Goal: Task Accomplishment & Management: Use online tool/utility

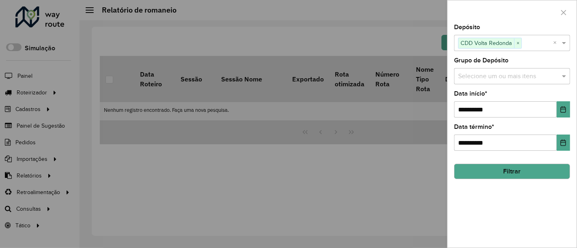
click at [563, 10] on icon "button" at bounding box center [564, 12] width 6 height 6
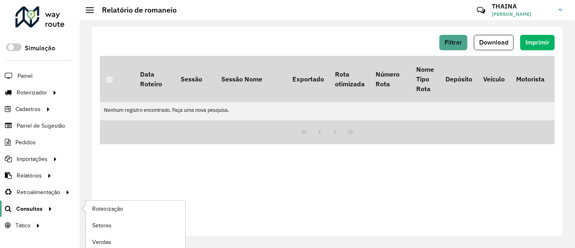
click at [38, 208] on span "Consultas" at bounding box center [29, 209] width 26 height 9
click at [110, 209] on span "Roteirização" at bounding box center [108, 209] width 33 height 9
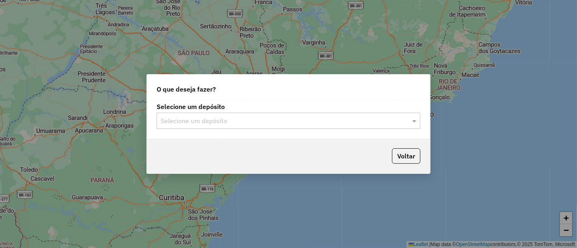
drag, startPoint x: 365, startPoint y: 121, endPoint x: 310, endPoint y: 131, distance: 56.1
click at [365, 121] on input "text" at bounding box center [280, 121] width 239 height 10
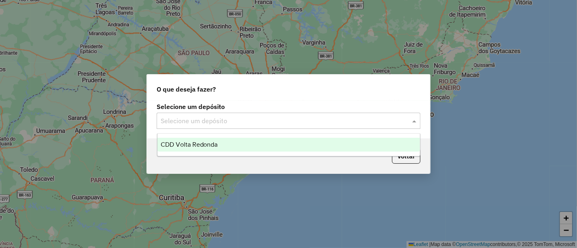
click at [181, 141] on span "CDD Volta Redonda" at bounding box center [189, 144] width 57 height 7
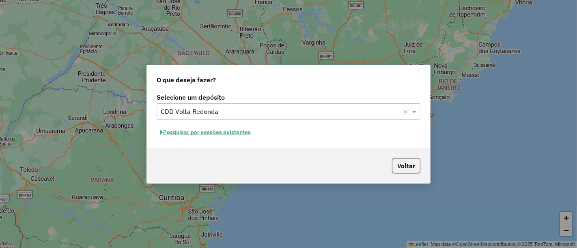
click at [198, 134] on button "Pesquisar por sessões existentes" at bounding box center [206, 132] width 98 height 13
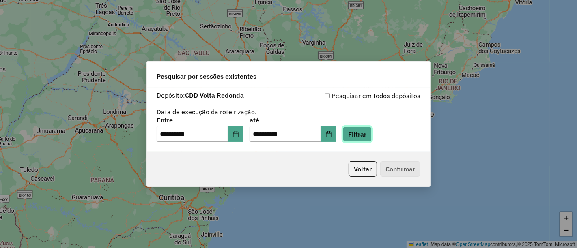
click at [372, 135] on button "Filtrar" at bounding box center [357, 134] width 29 height 15
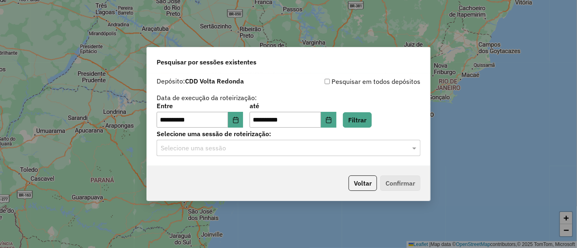
click at [183, 152] on input "text" at bounding box center [280, 149] width 239 height 10
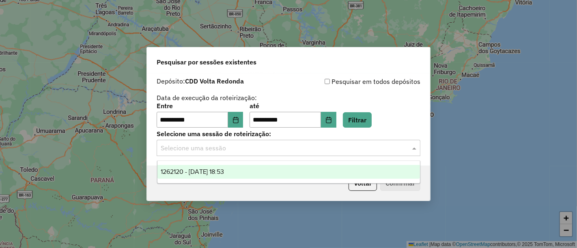
click at [184, 170] on span "1262120 - [DATE] 18:53" at bounding box center [193, 171] width 64 height 7
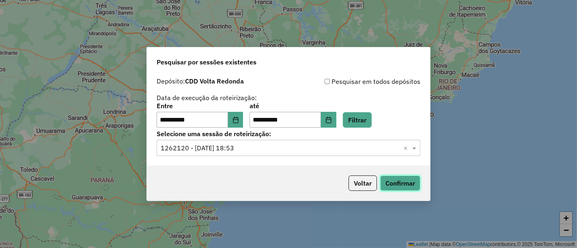
click at [405, 186] on button "Confirmar" at bounding box center [400, 183] width 40 height 15
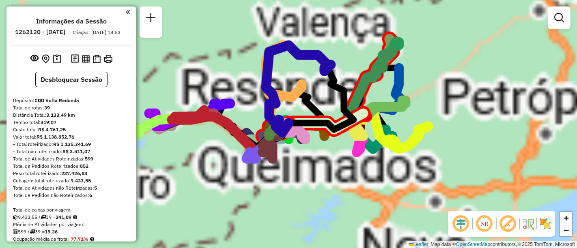
click at [559, 17] on em at bounding box center [559, 18] width 10 height 10
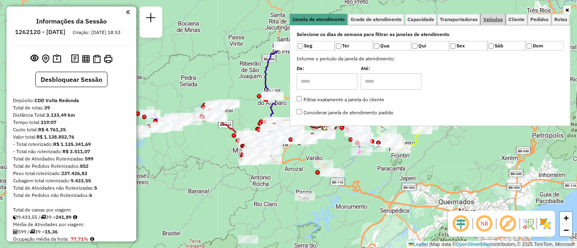
click at [500, 19] on span "Veículos" at bounding box center [492, 19] width 19 height 5
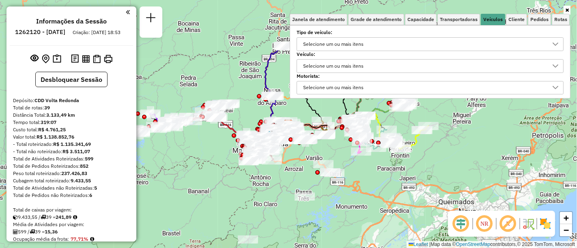
click at [375, 63] on div "Selecione um ou mais itens" at bounding box center [424, 66] width 248 height 13
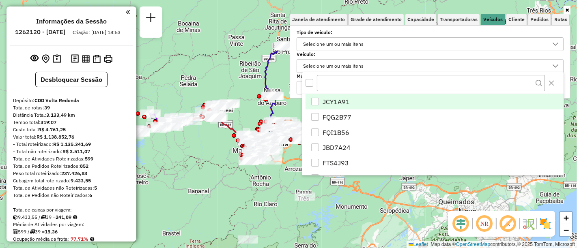
scroll to position [4, 28]
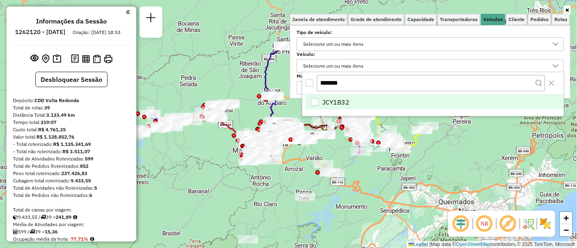
type input "*******"
click at [314, 102] on div "JCY1B32" at bounding box center [315, 102] width 8 height 8
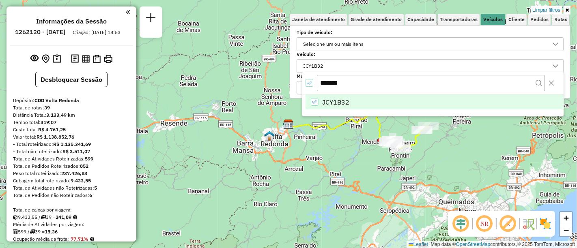
click at [566, 11] on icon at bounding box center [567, 10] width 4 height 5
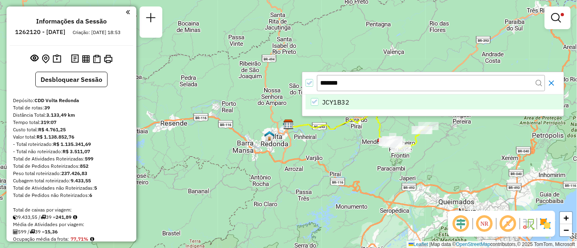
click at [552, 82] on icon "Close" at bounding box center [551, 83] width 6 height 6
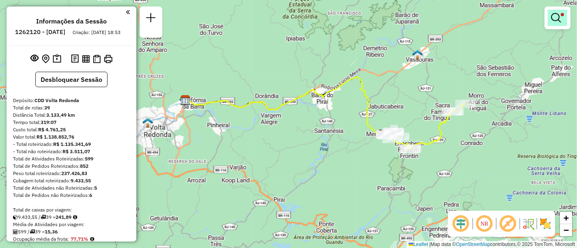
click at [561, 17] on em at bounding box center [556, 18] width 10 height 10
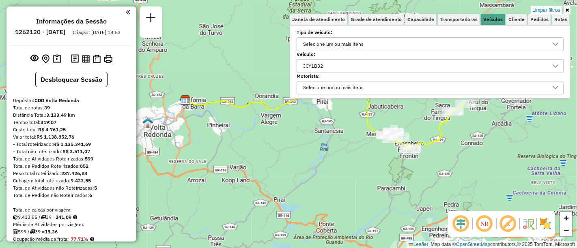
click at [513, 93] on div "Selecione um ou mais itens" at bounding box center [430, 88] width 267 height 14
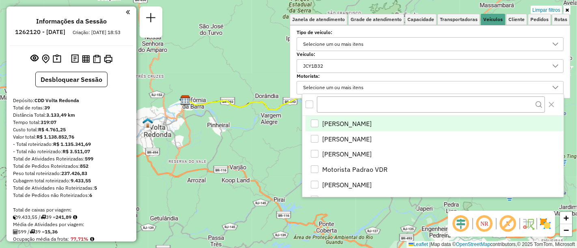
click at [510, 225] on em at bounding box center [507, 223] width 19 height 19
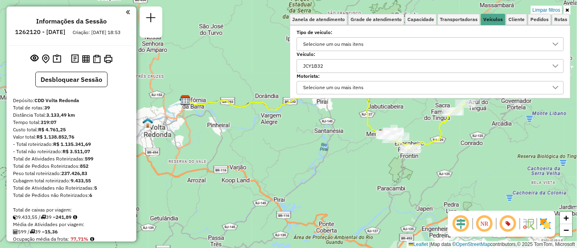
click at [568, 12] on icon at bounding box center [567, 10] width 4 height 5
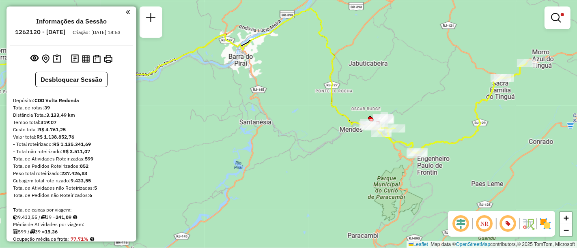
drag, startPoint x: 432, startPoint y: 143, endPoint x: 479, endPoint y: 152, distance: 47.9
click at [479, 152] on div "Limpar filtros Janela de atendimento Grade de atendimento Capacidade Transporta…" at bounding box center [288, 124] width 577 height 248
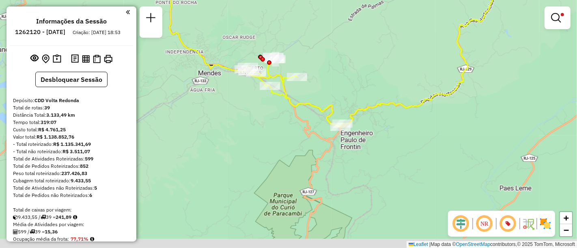
drag, startPoint x: 409, startPoint y: 141, endPoint x: 347, endPoint y: 103, distance: 72.0
click at [347, 103] on div "Limpar filtros Janela de atendimento Grade de atendimento Capacidade Transporta…" at bounding box center [288, 124] width 577 height 248
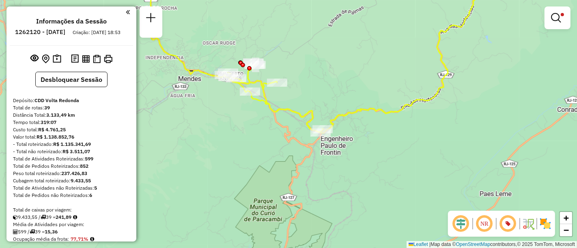
drag, startPoint x: 356, startPoint y: 110, endPoint x: 373, endPoint y: 125, distance: 23.0
click at [373, 125] on div "Limpar filtros Janela de atendimento Grade de atendimento Capacidade Transporta…" at bounding box center [288, 124] width 577 height 248
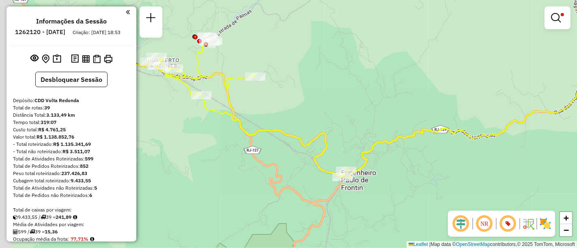
drag, startPoint x: 402, startPoint y: 147, endPoint x: 503, endPoint y: 172, distance: 103.6
click at [502, 172] on div "Limpar filtros Janela de atendimento Grade de atendimento Capacidade Transporta…" at bounding box center [288, 124] width 577 height 248
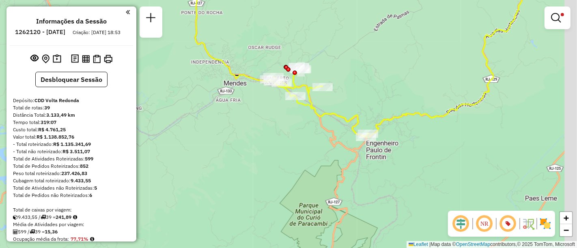
drag, startPoint x: 474, startPoint y: 170, endPoint x: 414, endPoint y: 144, distance: 65.6
click at [414, 144] on div "Limpar filtros Janela de atendimento Grade de atendimento Capacidade Transporta…" at bounding box center [288, 124] width 577 height 248
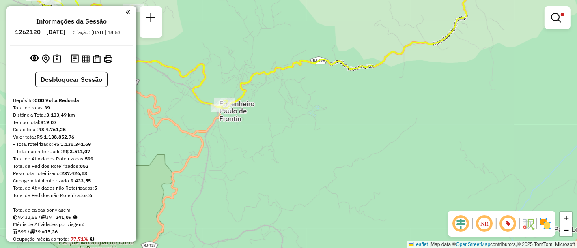
drag, startPoint x: 404, startPoint y: 140, endPoint x: 535, endPoint y: 163, distance: 133.0
click at [535, 163] on div "Limpar filtros Janela de atendimento Grade de atendimento Capacidade Transporta…" at bounding box center [288, 124] width 577 height 248
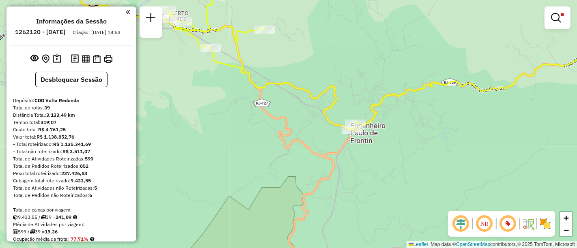
drag, startPoint x: 402, startPoint y: 143, endPoint x: 421, endPoint y: 138, distance: 19.8
click at [442, 150] on div "Limpar filtros Janela de atendimento Grade de atendimento Capacidade Transporta…" at bounding box center [288, 124] width 577 height 248
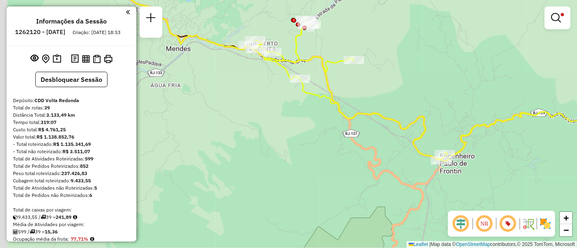
drag, startPoint x: 395, startPoint y: 147, endPoint x: 492, endPoint y: 169, distance: 99.5
click at [500, 174] on div "Limpar filtros Janela de atendimento Grade de atendimento Capacidade Transporta…" at bounding box center [288, 124] width 577 height 248
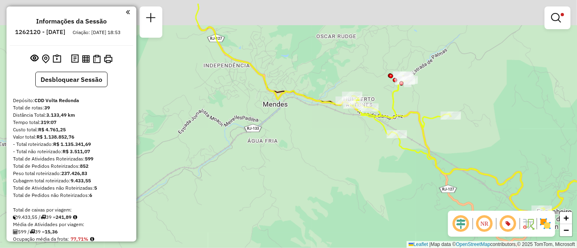
drag, startPoint x: 395, startPoint y: 151, endPoint x: 388, endPoint y: 174, distance: 24.3
click at [388, 174] on div "Limpar filtros Janela de atendimento Grade de atendimento Capacidade Transporta…" at bounding box center [288, 124] width 577 height 248
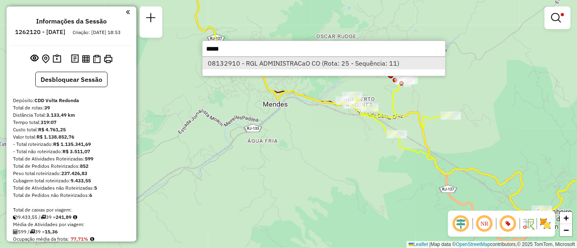
type input "*****"
click at [348, 65] on li "08132910 - RGL ADMINISTRACaO CO (Rota: 25 - Sequência: 11)" at bounding box center [324, 63] width 243 height 12
select select "**********"
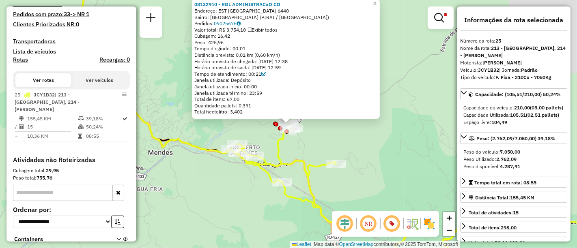
scroll to position [343, 0]
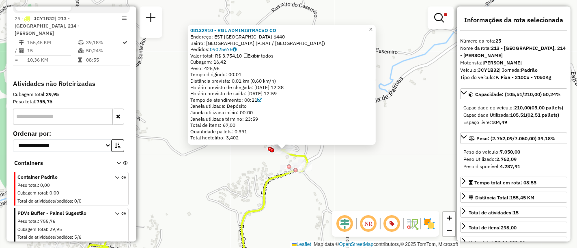
drag, startPoint x: 294, startPoint y: 135, endPoint x: 305, endPoint y: 183, distance: 49.5
click at [305, 187] on div "08132910 - RGL ADMINISTRACaO CO Endereço: EST ESTRADA SANATORIO DA SERRA 6440 B…" at bounding box center [288, 124] width 577 height 248
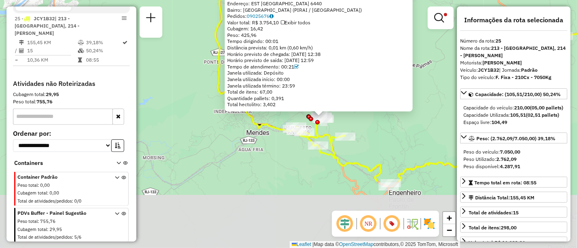
drag, startPoint x: 321, startPoint y: 216, endPoint x: 377, endPoint y: 123, distance: 108.9
click at [377, 123] on div "08132910 - RGL ADMINISTRACaO CO Endereço: EST ESTRADA SANATORIO DA SERRA 6440 B…" at bounding box center [288, 124] width 577 height 248
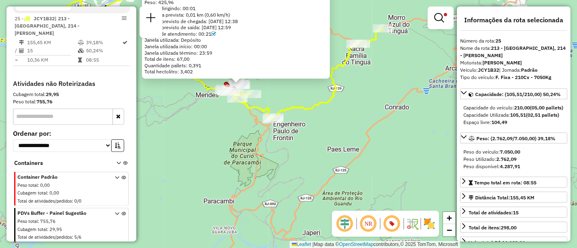
drag, startPoint x: 429, startPoint y: 180, endPoint x: 314, endPoint y: 127, distance: 126.6
click at [314, 127] on div "08132910 - RGL ADMINISTRACaO CO Endereço: EST ESTRADA SANATORIO DA SERRA 6440 B…" at bounding box center [288, 124] width 577 height 248
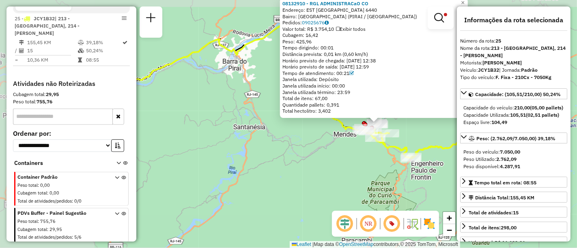
drag, startPoint x: 329, startPoint y: 146, endPoint x: 402, endPoint y: 168, distance: 76.0
click at [465, 177] on hb-router-mapa "Informações da Sessão 1262120 - 09/09/2025 Criação: 08/09/2025 18:53 Desbloquea…" at bounding box center [288, 124] width 577 height 248
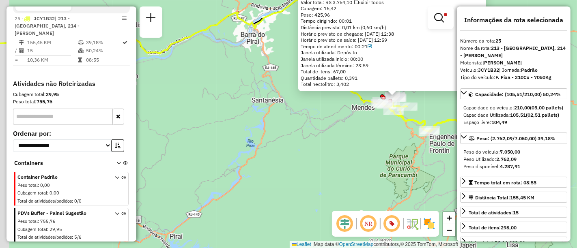
drag, startPoint x: 278, startPoint y: 148, endPoint x: 357, endPoint y: 98, distance: 93.2
click at [365, 95] on div "08132910 - RGL ADMINISTRACaO CO Endereço: EST ESTRADA SANATORIO DA SERRA 6440 B…" at bounding box center [288, 124] width 577 height 248
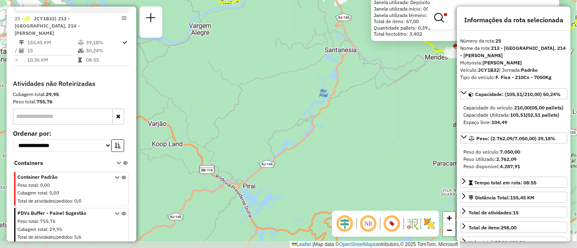
drag, startPoint x: 320, startPoint y: 140, endPoint x: 319, endPoint y: 123, distance: 17.5
click at [319, 122] on div "08132910 - RGL ADMINISTRACaO CO Endereço: EST ESTRADA SANATORIO DA SERRA 6440 B…" at bounding box center [288, 124] width 577 height 248
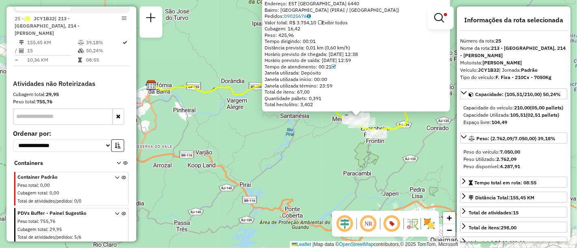
drag, startPoint x: 384, startPoint y: 86, endPoint x: 318, endPoint y: 136, distance: 83.2
click at [318, 136] on div "08132910 - RGL ADMINISTRACaO CO Endereço: EST ESTRADA SANATORIO DA SERRA 6440 B…" at bounding box center [288, 124] width 577 height 248
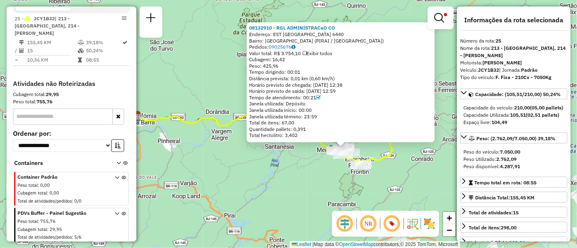
drag, startPoint x: 337, startPoint y: 164, endPoint x: 326, endPoint y: 191, distance: 29.6
click at [326, 191] on div "08132910 - RGL ADMINISTRACaO CO Endereço: EST ESTRADA SANATORIO DA SERRA 6440 B…" at bounding box center [288, 124] width 577 height 248
